Goal: Transaction & Acquisition: Book appointment/travel/reservation

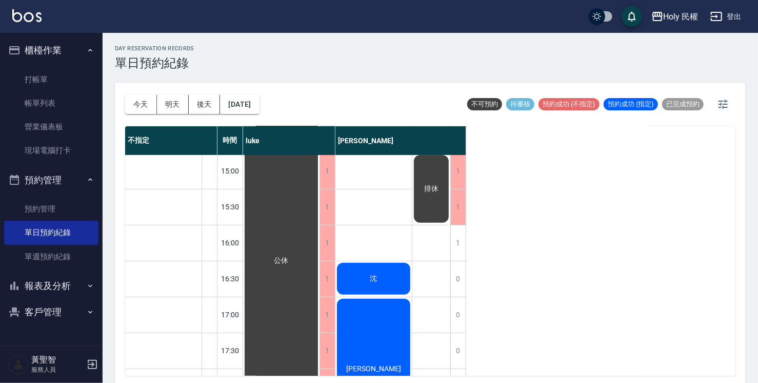
scroll to position [156, 0]
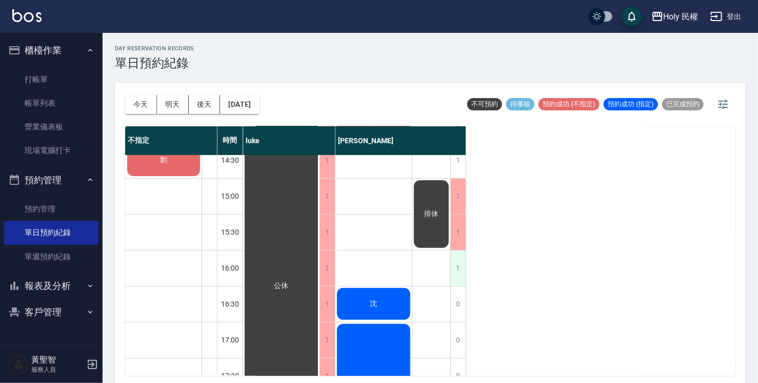
click at [462, 269] on div "1" at bounding box center [457, 267] width 15 height 35
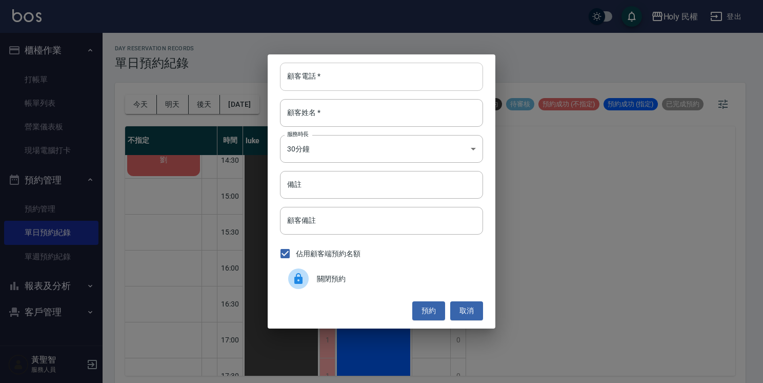
click at [392, 81] on input "顧客電話   *" at bounding box center [381, 77] width 203 height 28
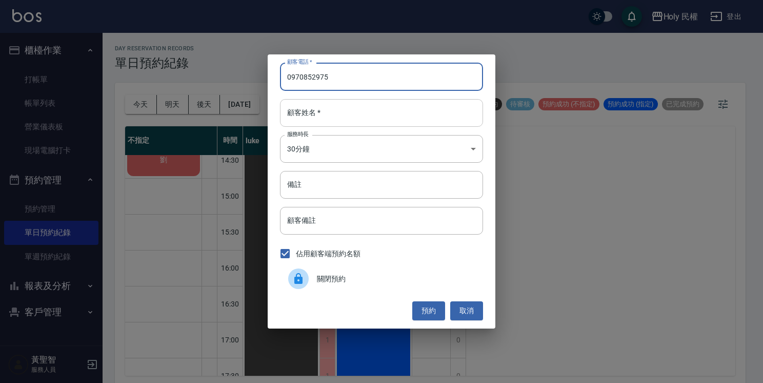
type input "0970852975"
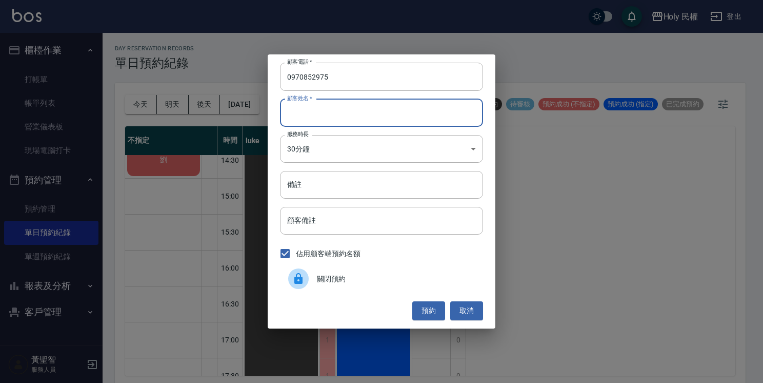
click at [402, 113] on input "顧客姓名   *" at bounding box center [381, 113] width 203 height 28
type input "范"
click at [404, 181] on input "備註" at bounding box center [381, 185] width 203 height 28
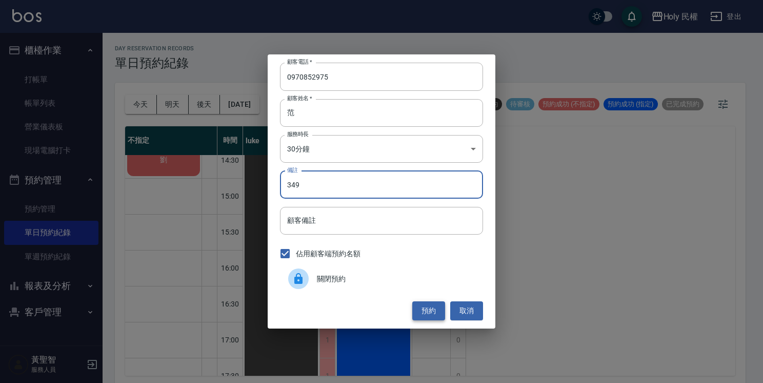
type input "349"
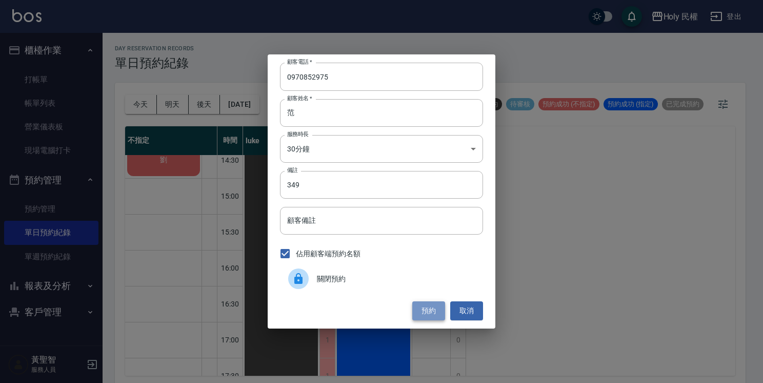
click at [432, 311] on button "預約" at bounding box center [428, 310] width 33 height 19
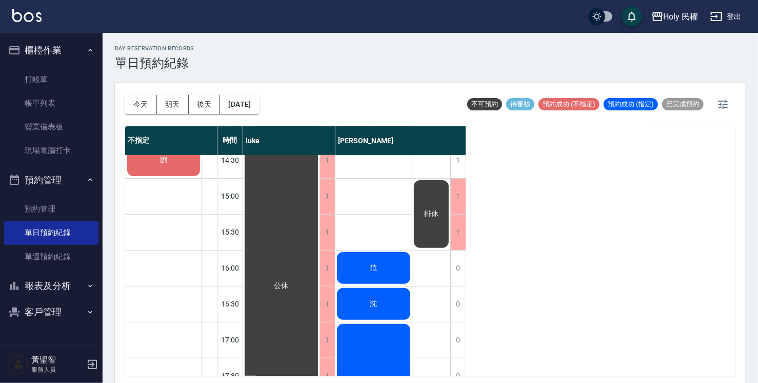
click at [320, 265] on div "范" at bounding box center [281, 285] width 76 height 573
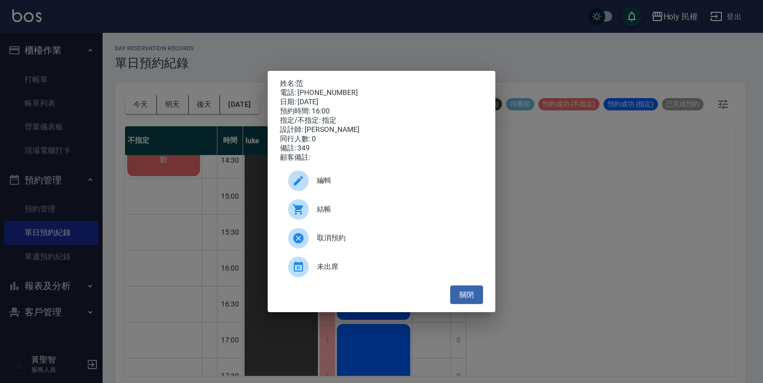
click at [358, 180] on span "編輯" at bounding box center [396, 180] width 158 height 11
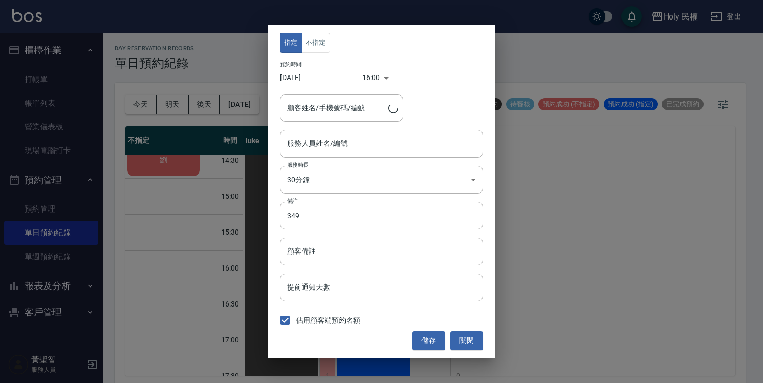
type input "Ella(無代號)"
type input "[PERSON_NAME]/0970852975"
click at [359, 142] on input "Ella(無代號)" at bounding box center [374, 143] width 178 height 18
drag, startPoint x: 323, startPoint y: 58, endPoint x: 323, endPoint y: 52, distance: 6.2
click at [323, 57] on div "指定 不指定 預約時間 [DATE] 16:00 1756108800000 顧客姓名/手機號碼/編號 范/0970852975 顧客姓名/手機號碼/編號 服…" at bounding box center [382, 191] width 228 height 333
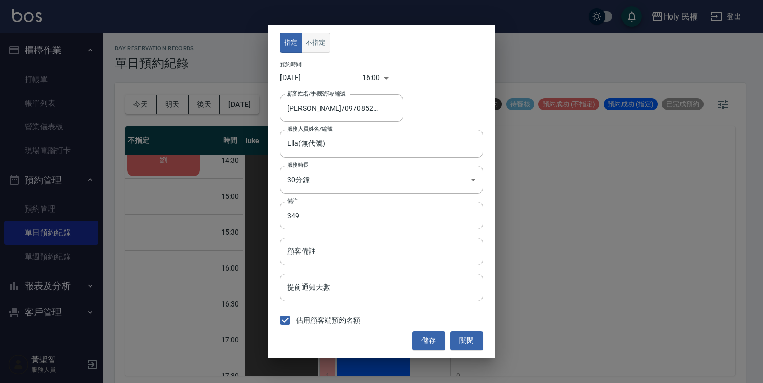
click at [323, 52] on button "不指定" at bounding box center [316, 43] width 29 height 20
click at [434, 342] on button "儲存" at bounding box center [428, 340] width 33 height 19
